Goal: Complete application form

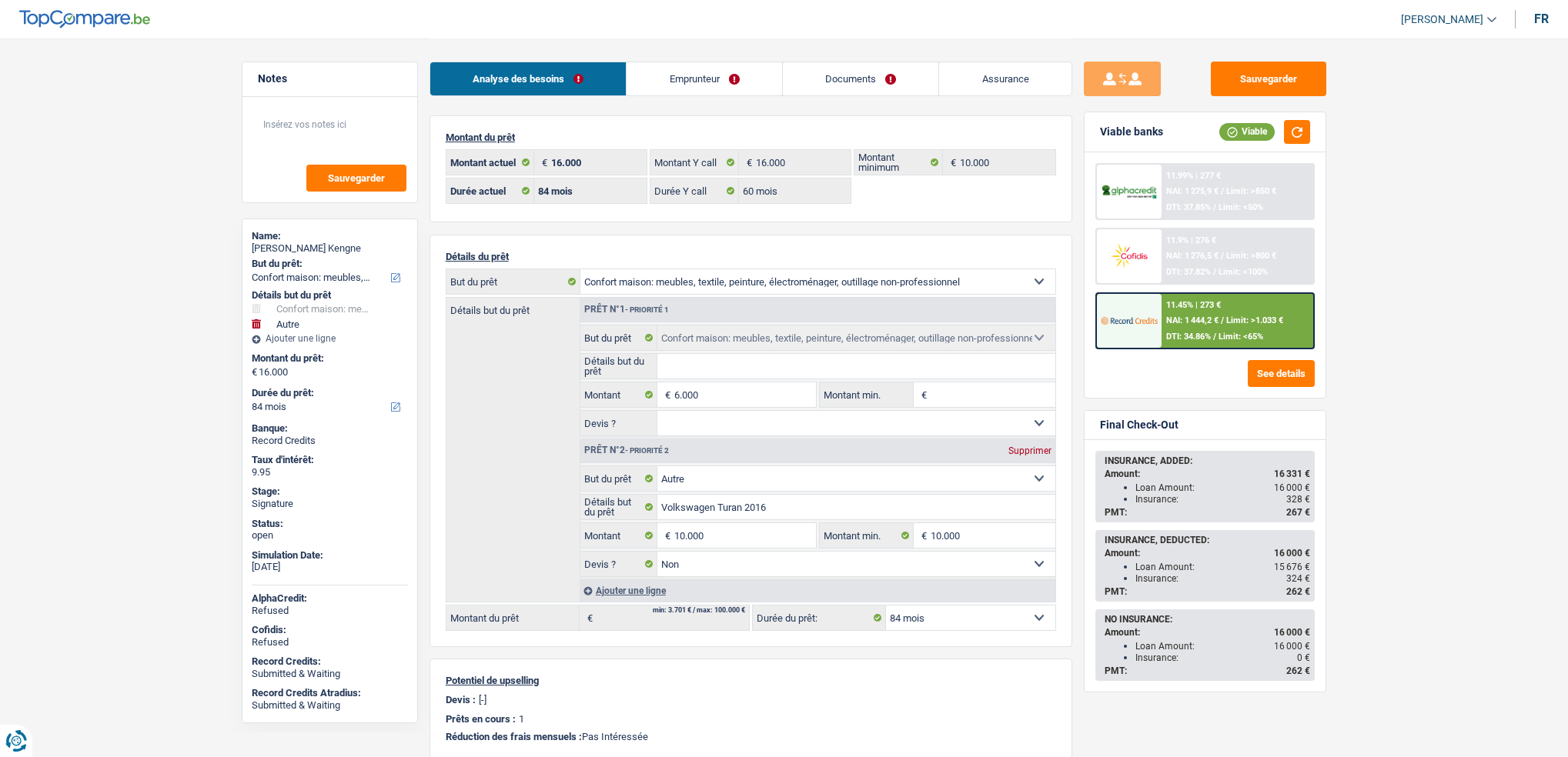
select select "household"
select select "other"
select select "84"
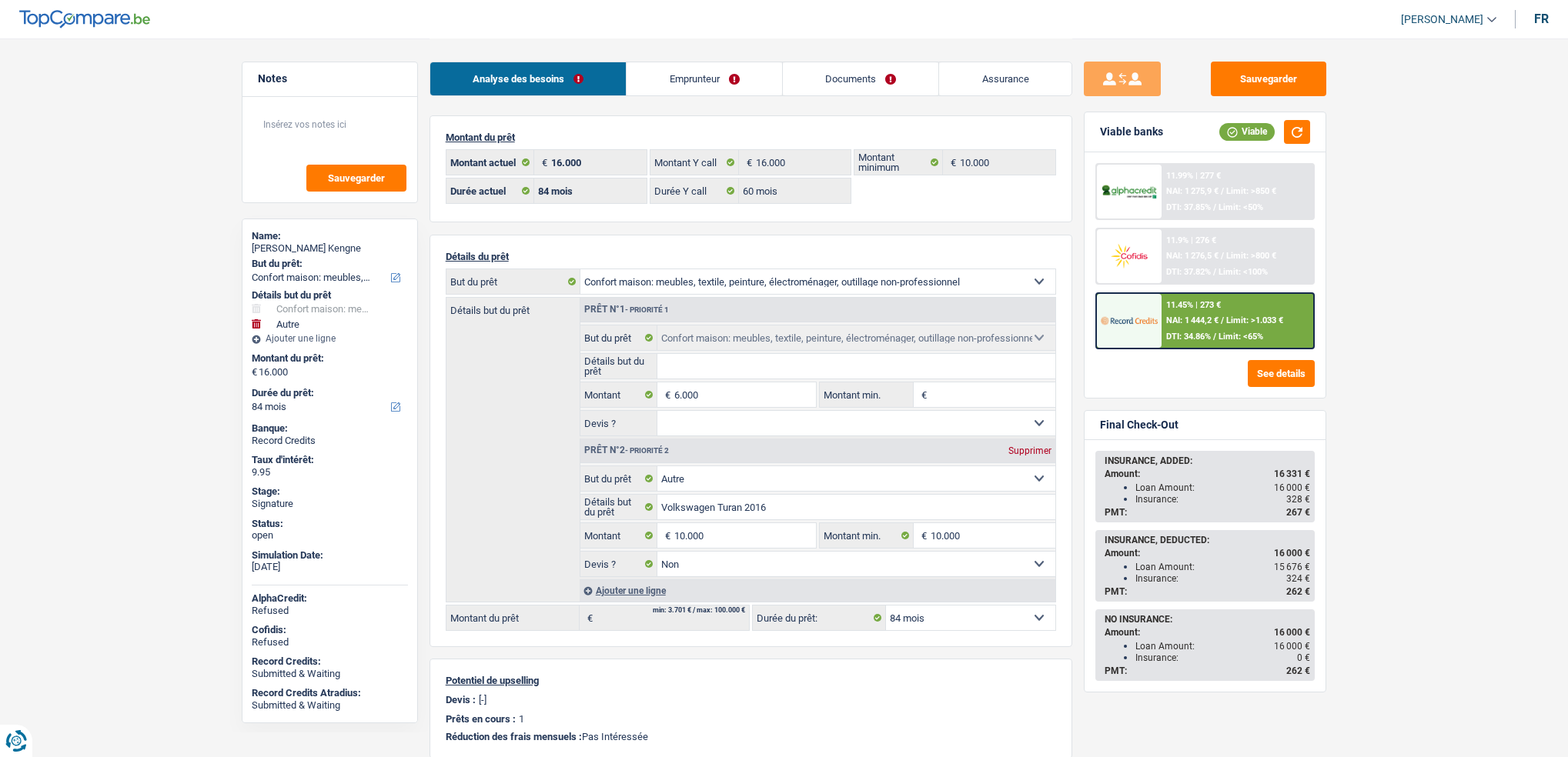
select select "60"
select select "household"
select select "other"
select select "false"
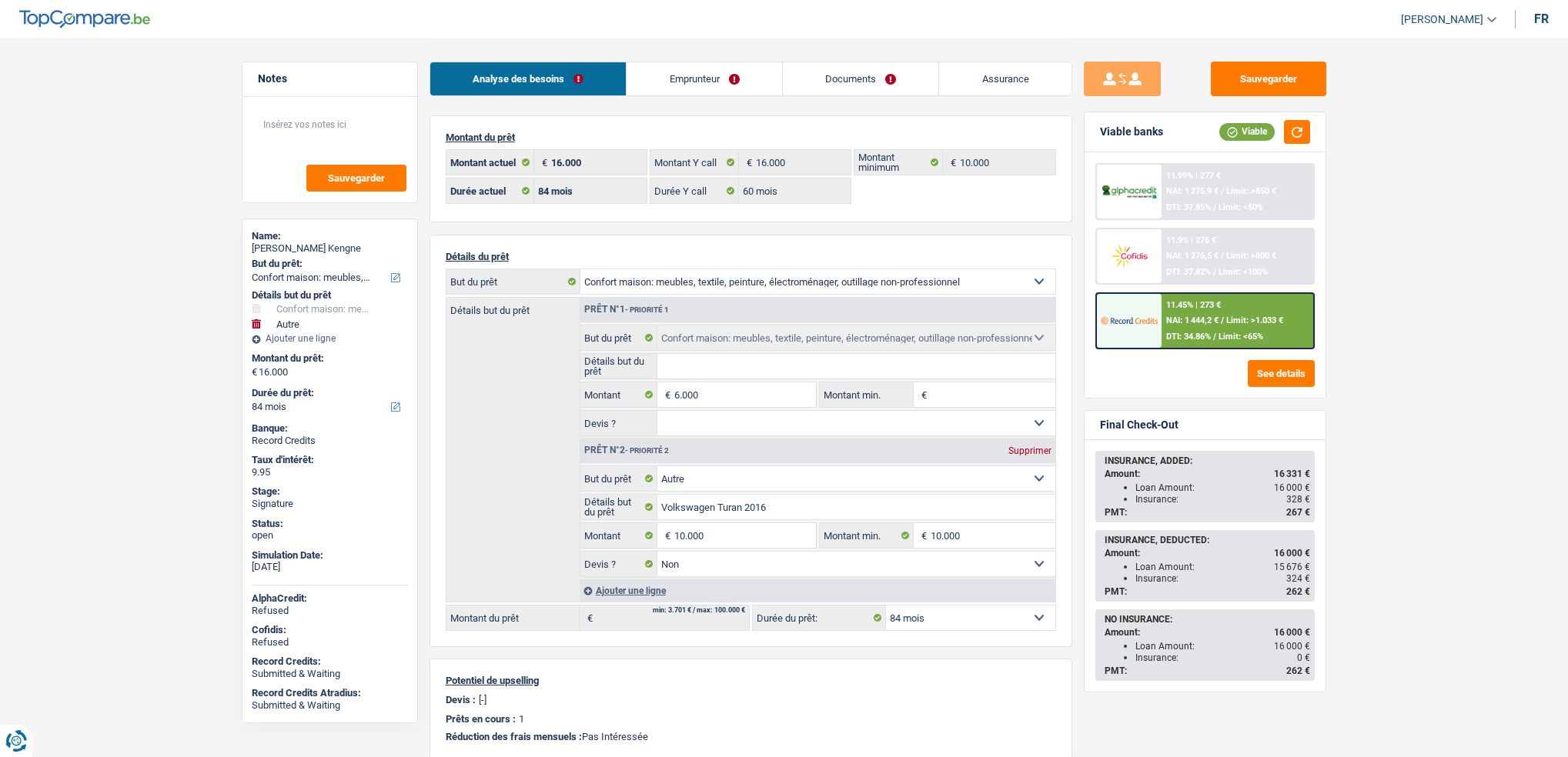
select select "84"
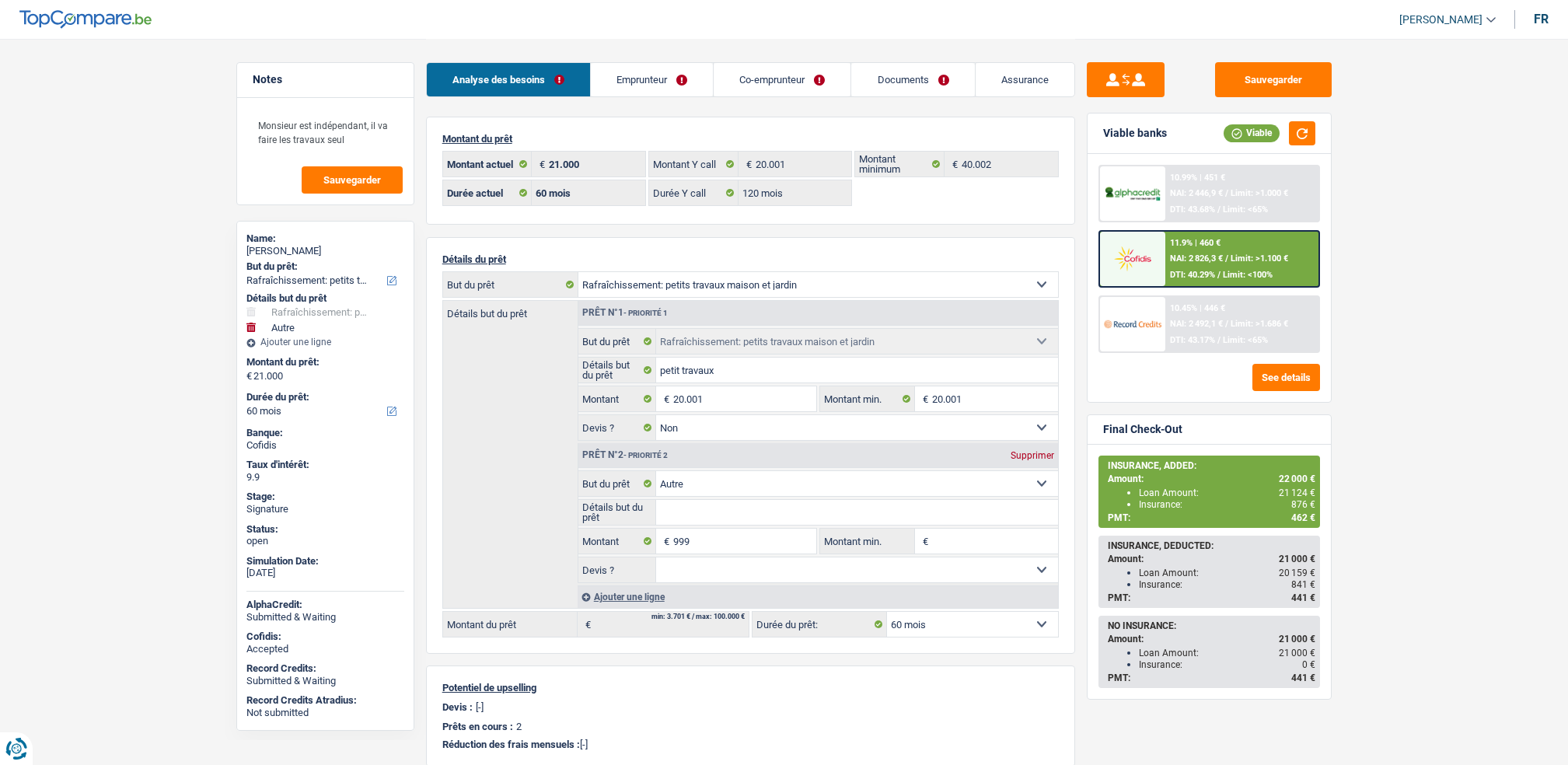
select select "houseOrGarden"
select select "other"
select select "60"
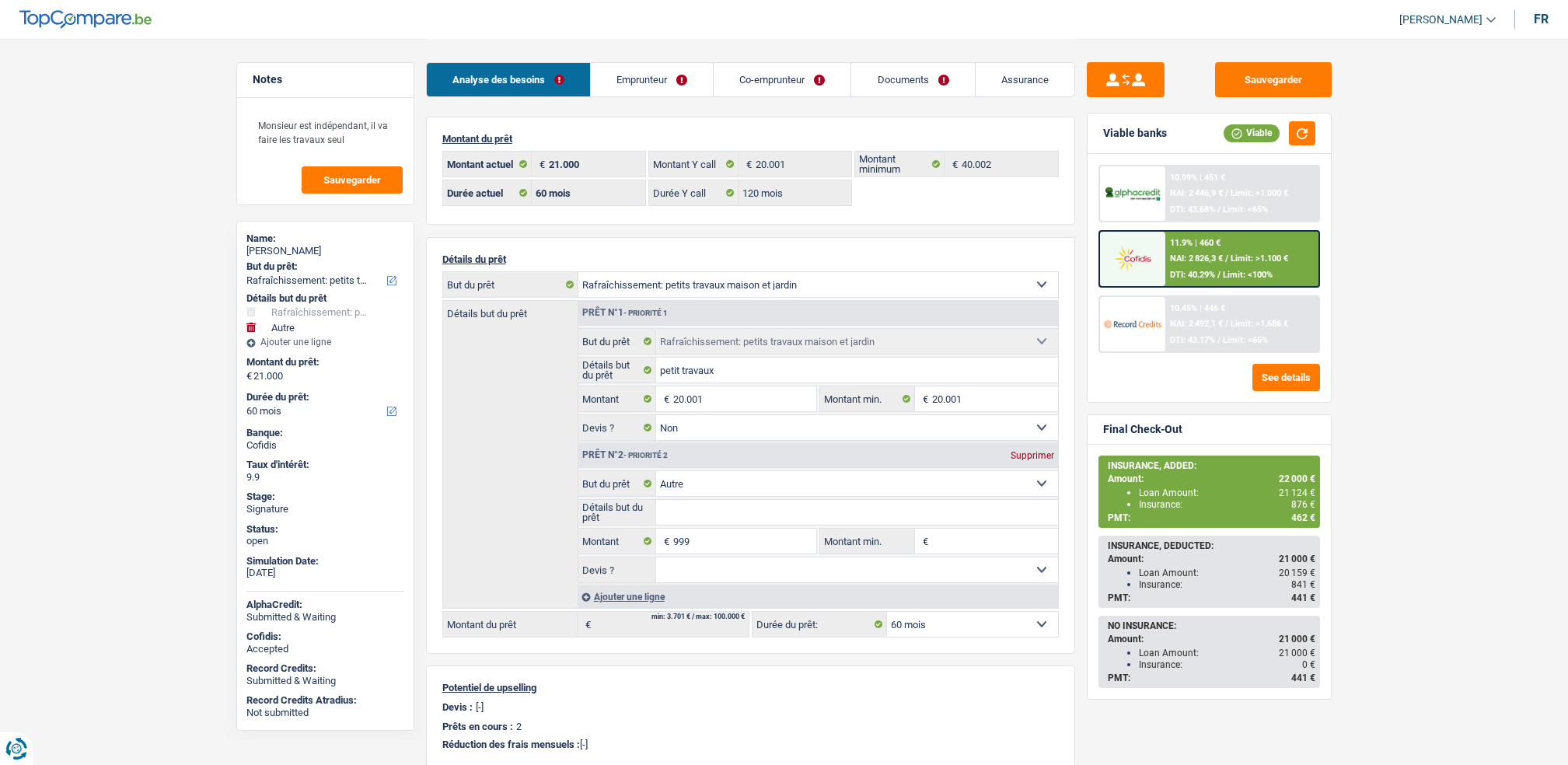
select select "120"
select select "houseOrGarden"
select select "false"
select select "other"
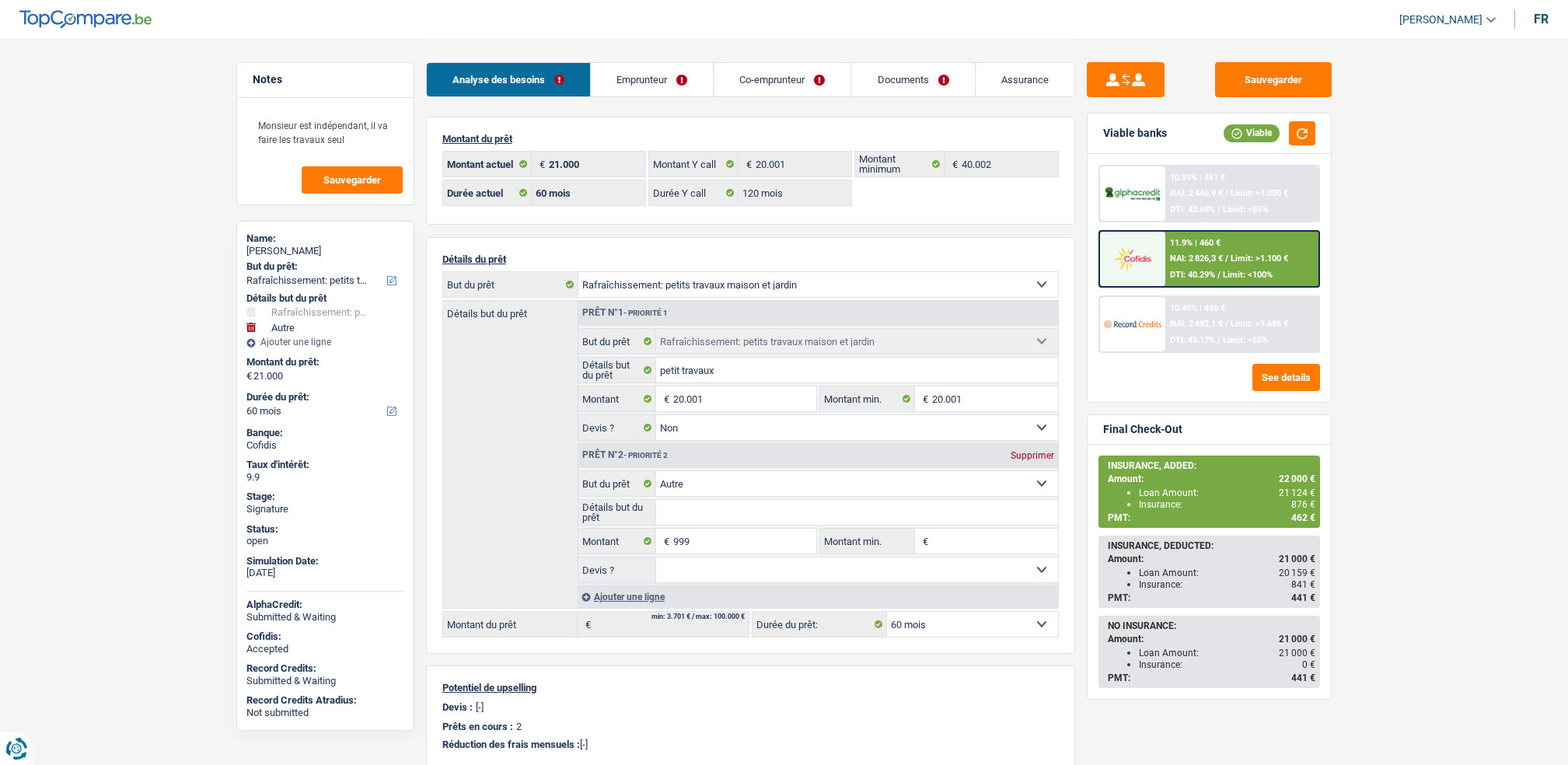
select select "60"
click at [888, 73] on link "Documents" at bounding box center [912, 80] width 122 height 34
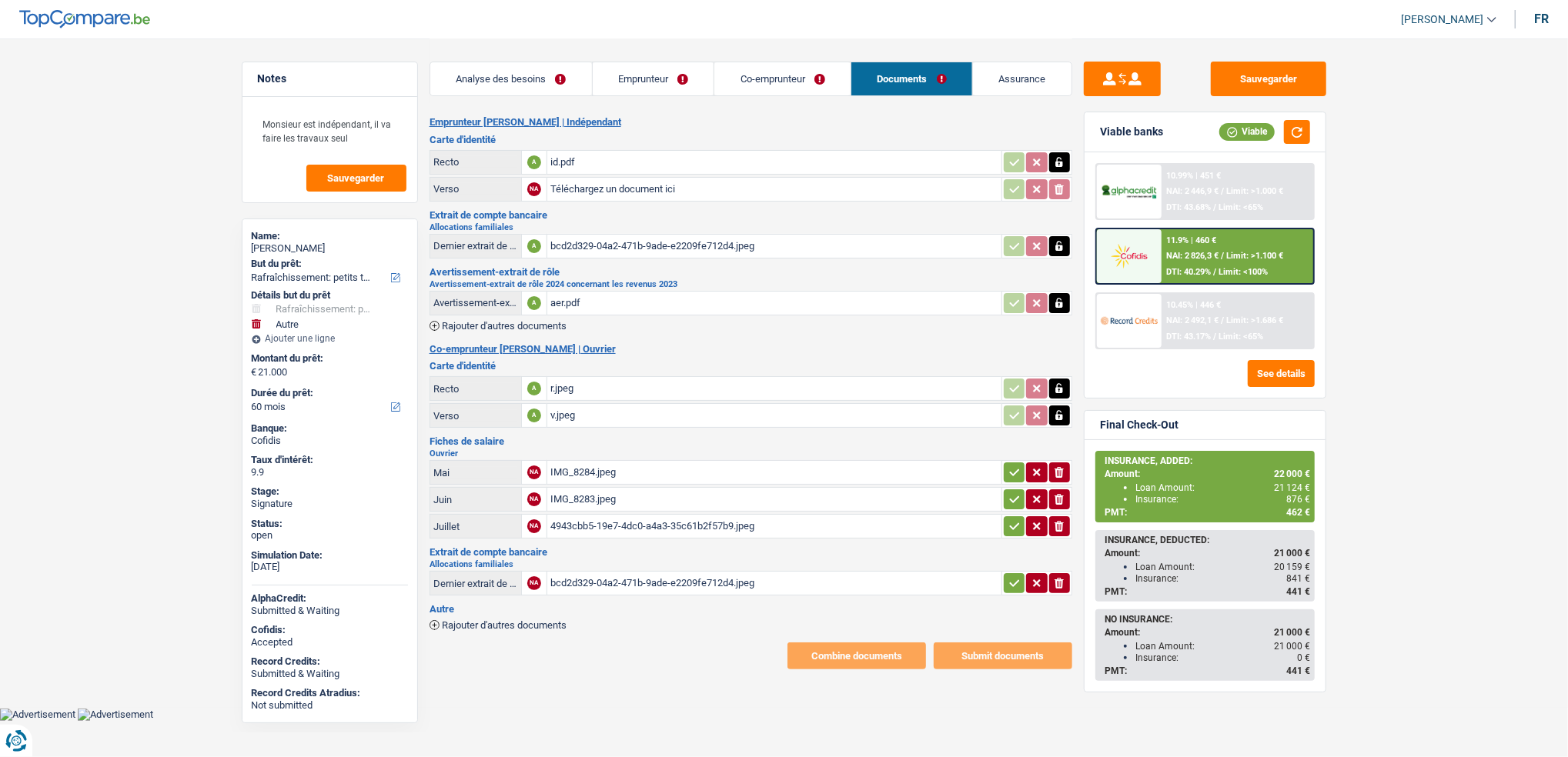
click at [650, 76] on link "Emprunteur" at bounding box center [653, 79] width 121 height 33
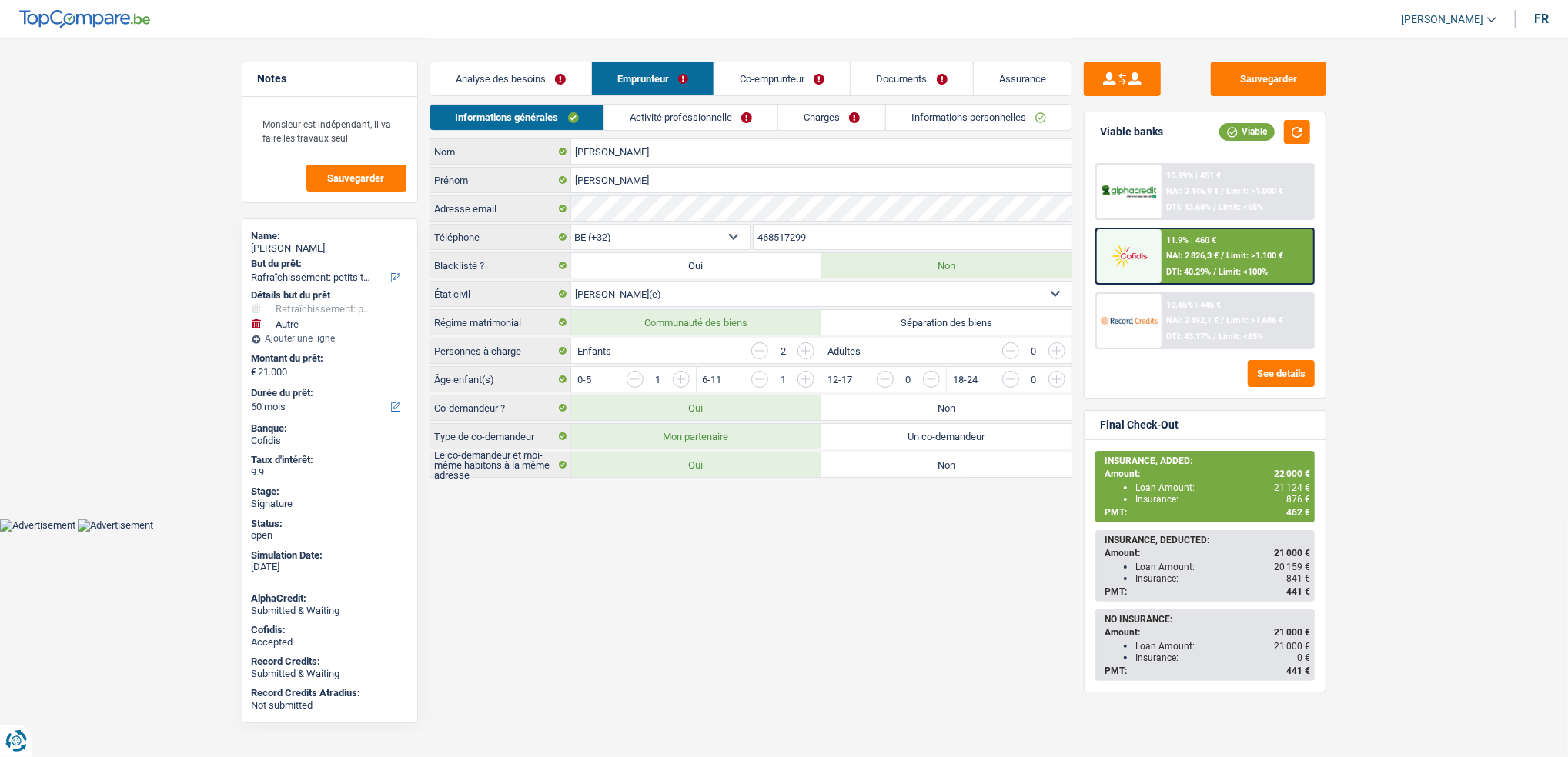
click at [970, 107] on link "Informations personnelles" at bounding box center [978, 117] width 185 height 26
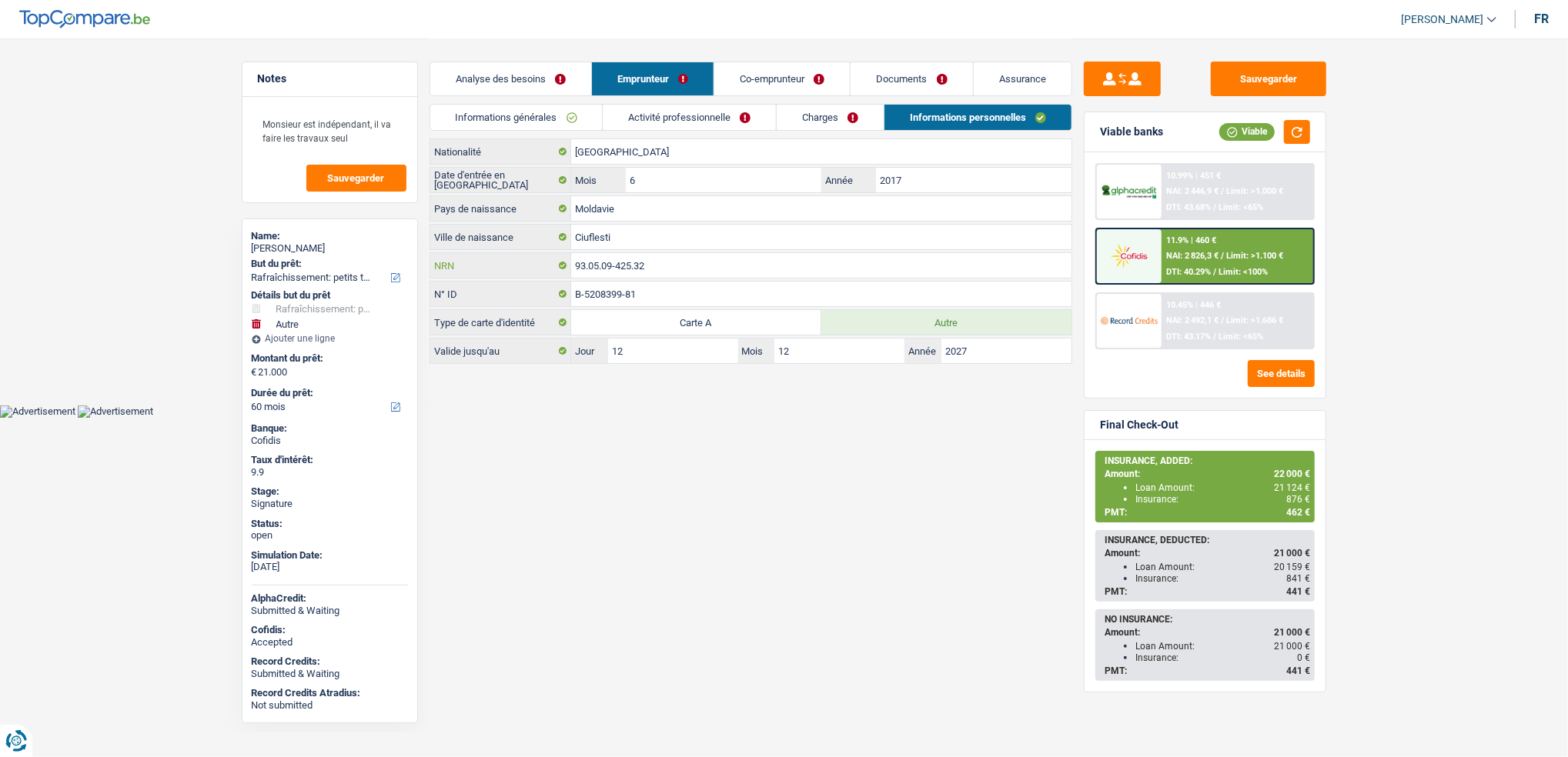
click at [699, 259] on input "93.05.09-425.32" at bounding box center [821, 266] width 501 height 25
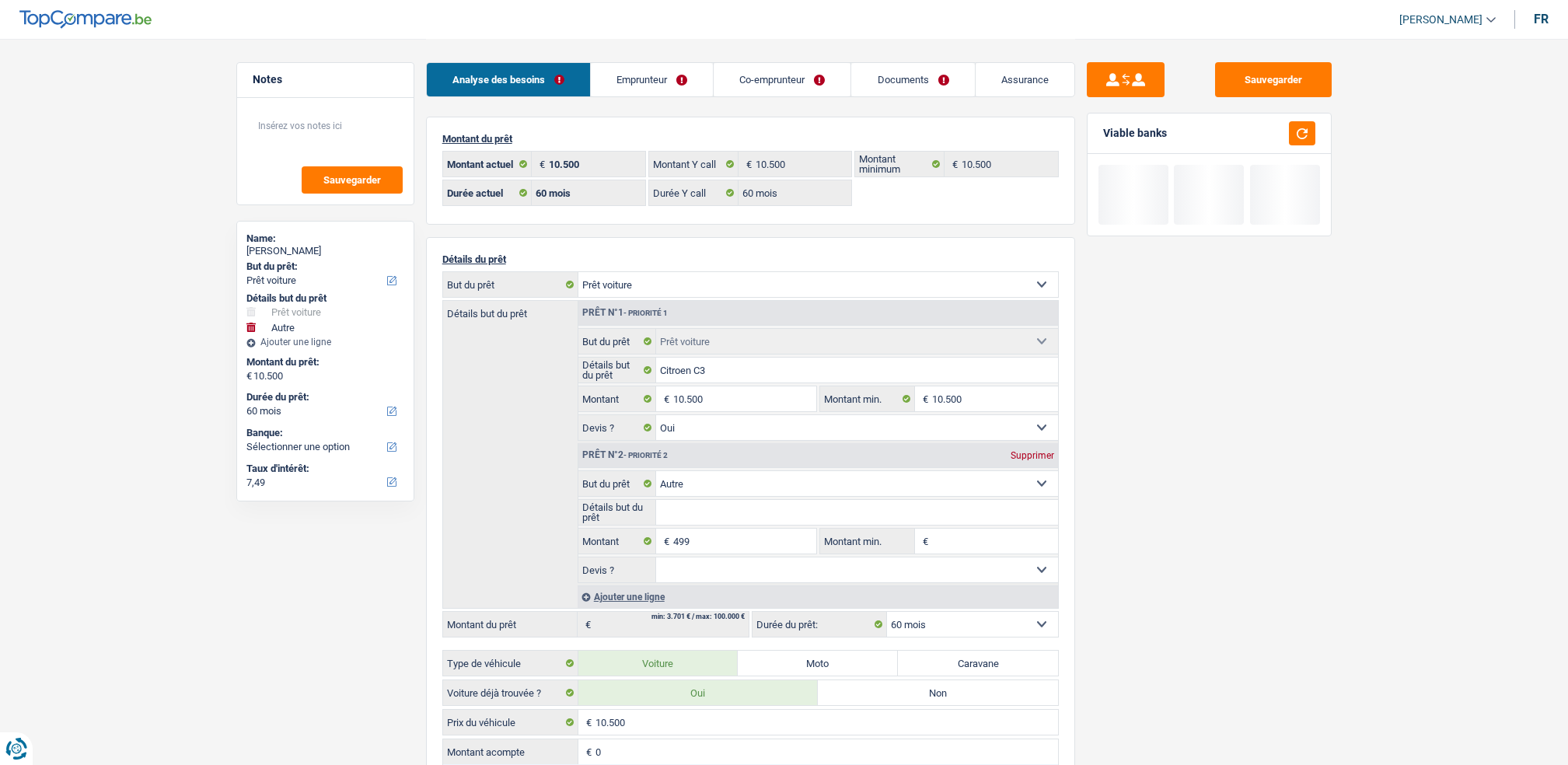
select select "car"
select select "other"
select select "60"
select select "32"
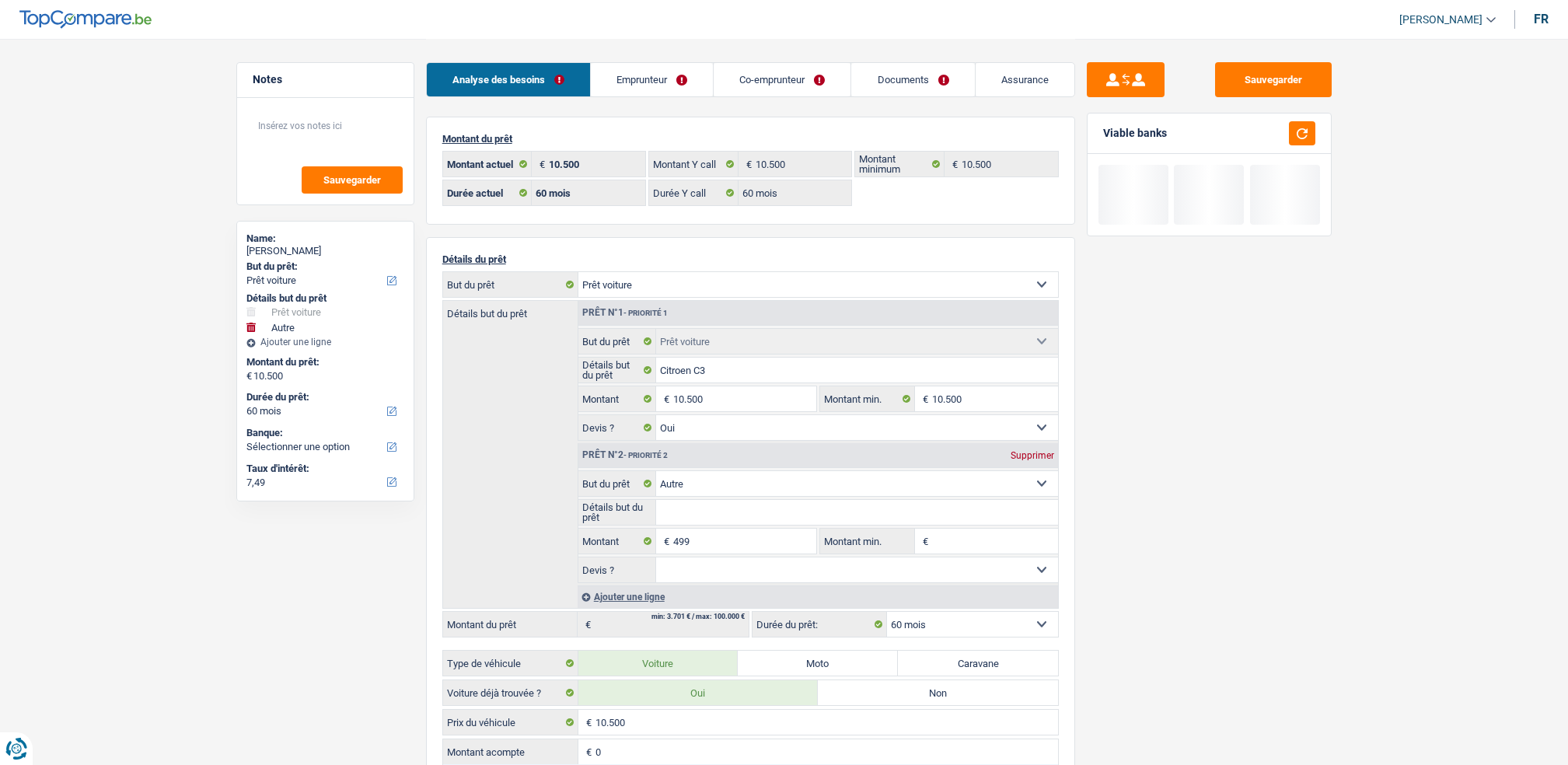
click at [723, 82] on link "Co-emprunteur" at bounding box center [781, 80] width 137 height 34
